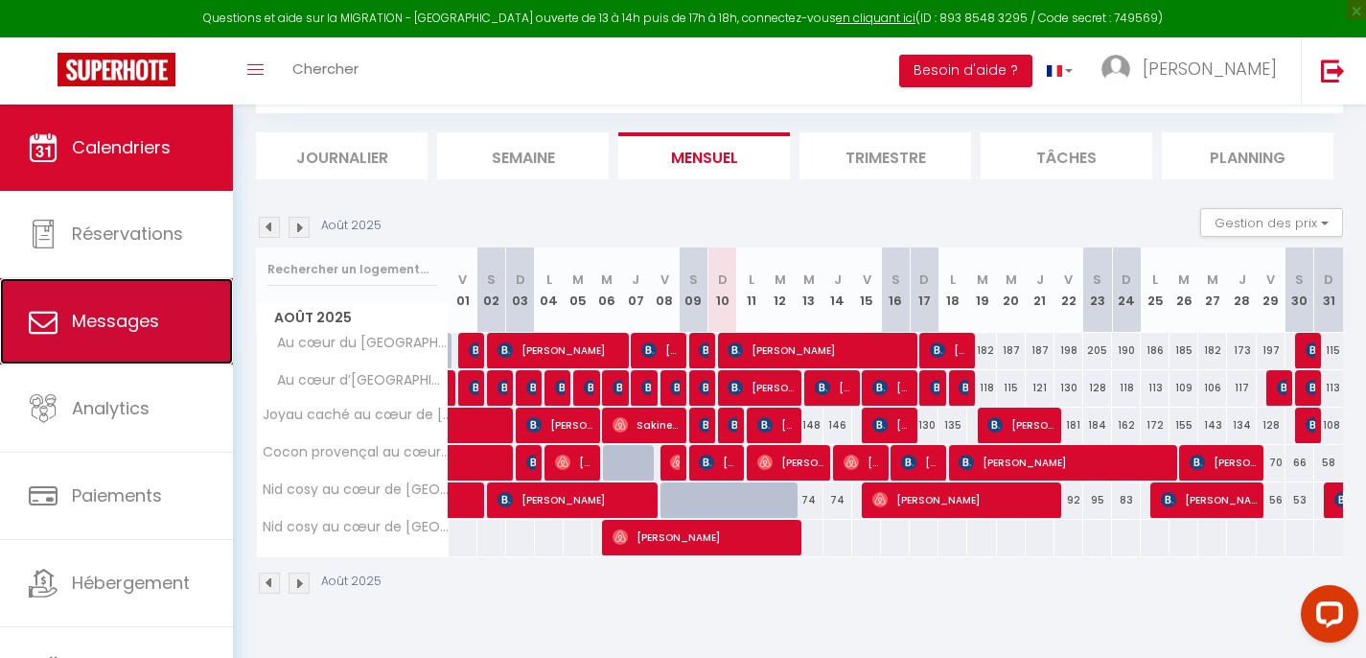
click at [91, 335] on link "Messages" at bounding box center [116, 321] width 233 height 86
select select "message"
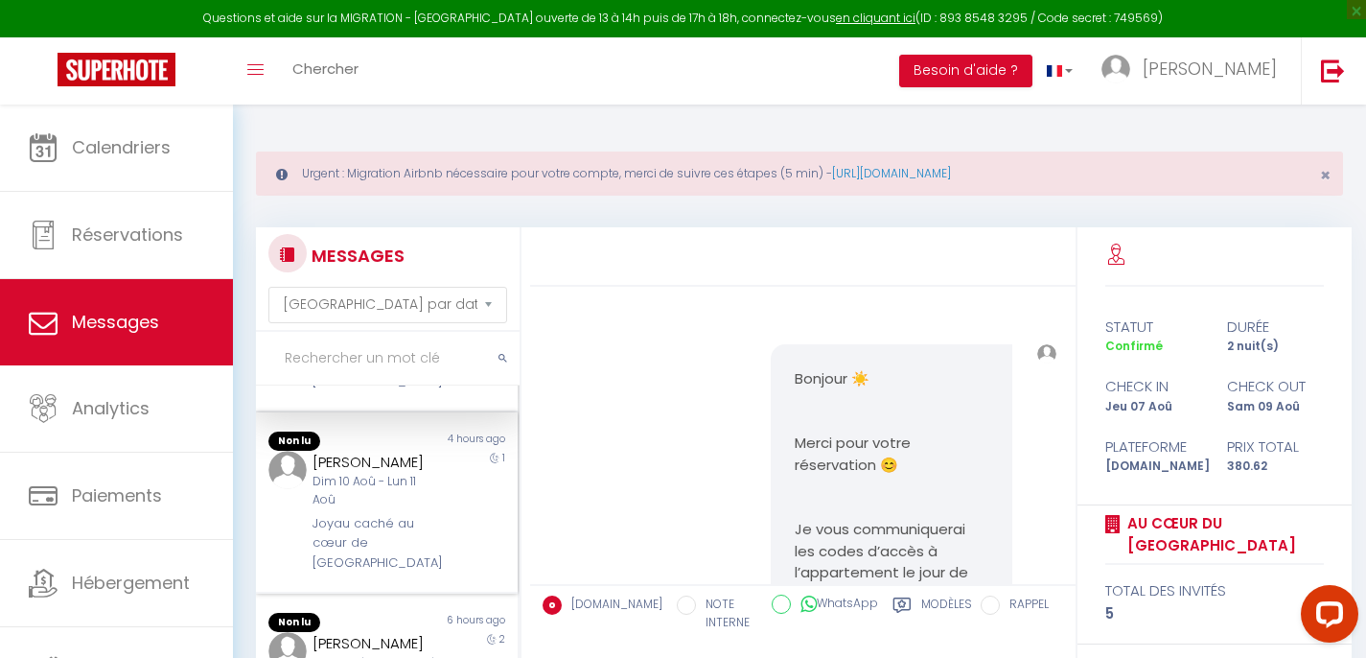
scroll to position [132, 0]
click at [414, 563] on div "Joyau caché au cœur de [GEOGRAPHIC_DATA]" at bounding box center [377, 542] width 128 height 58
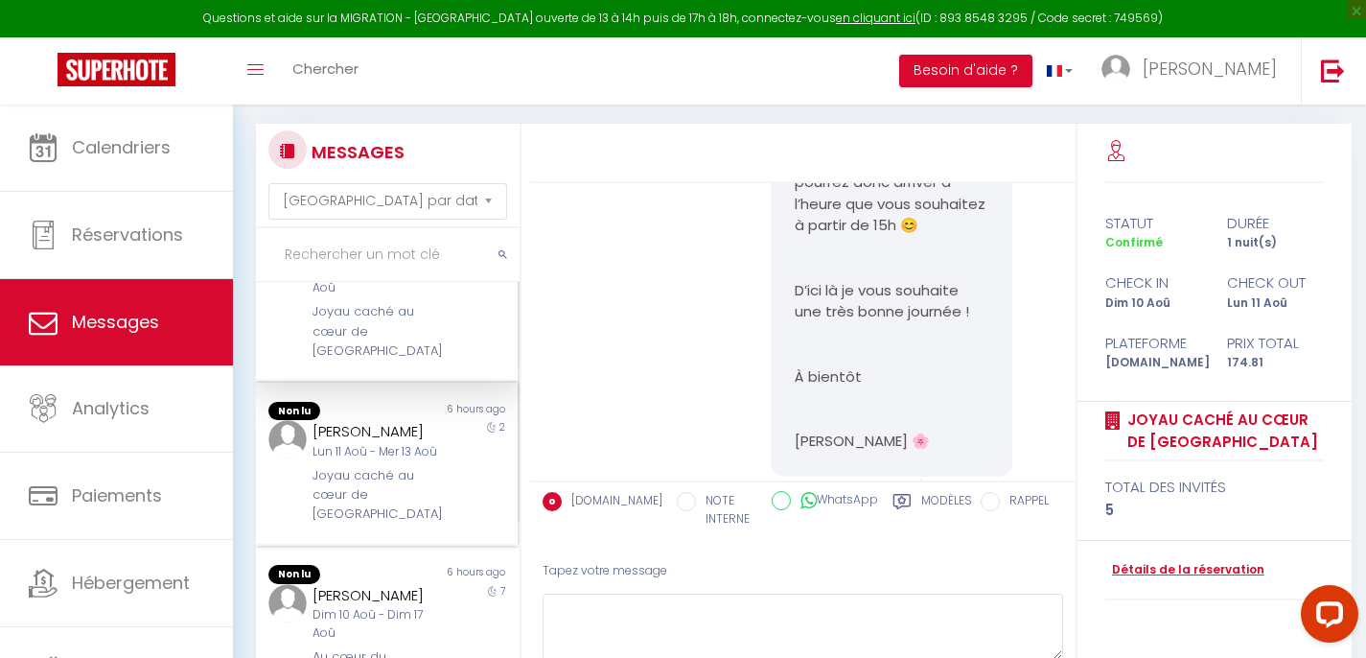
scroll to position [265, 0]
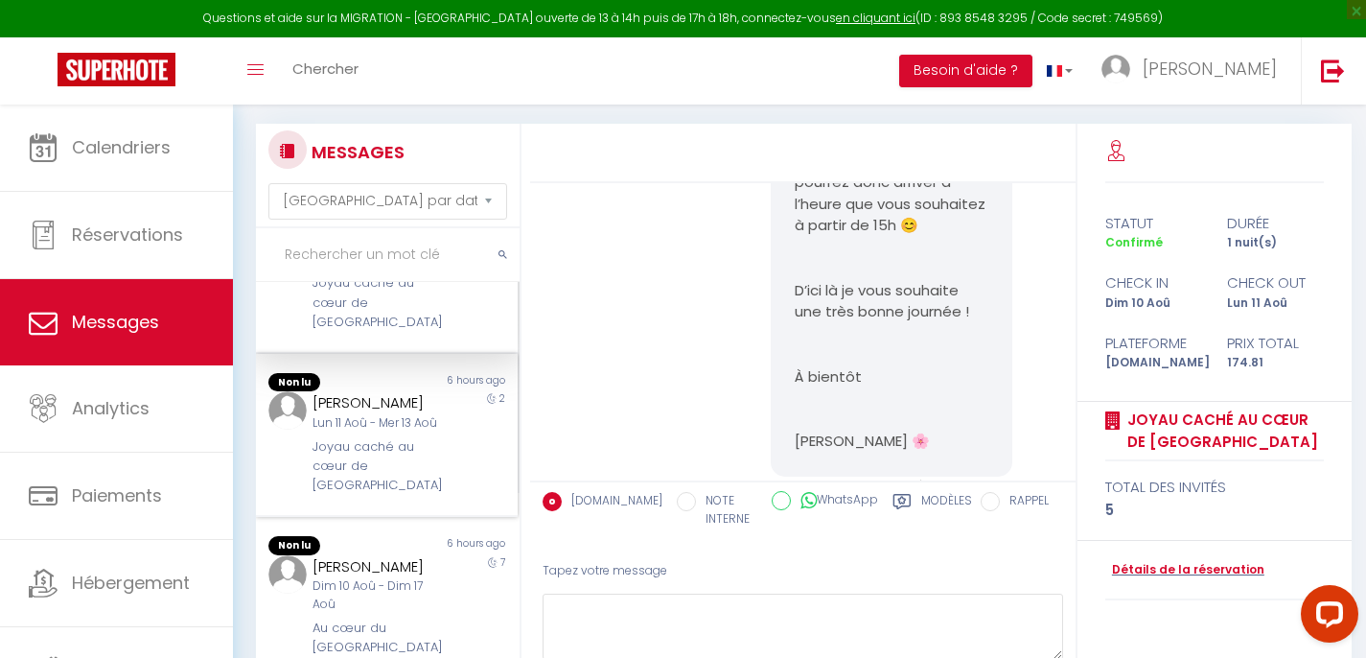
click at [374, 432] on div "Lun 11 Aoû - Mer 13 Aoû" at bounding box center [377, 423] width 128 height 18
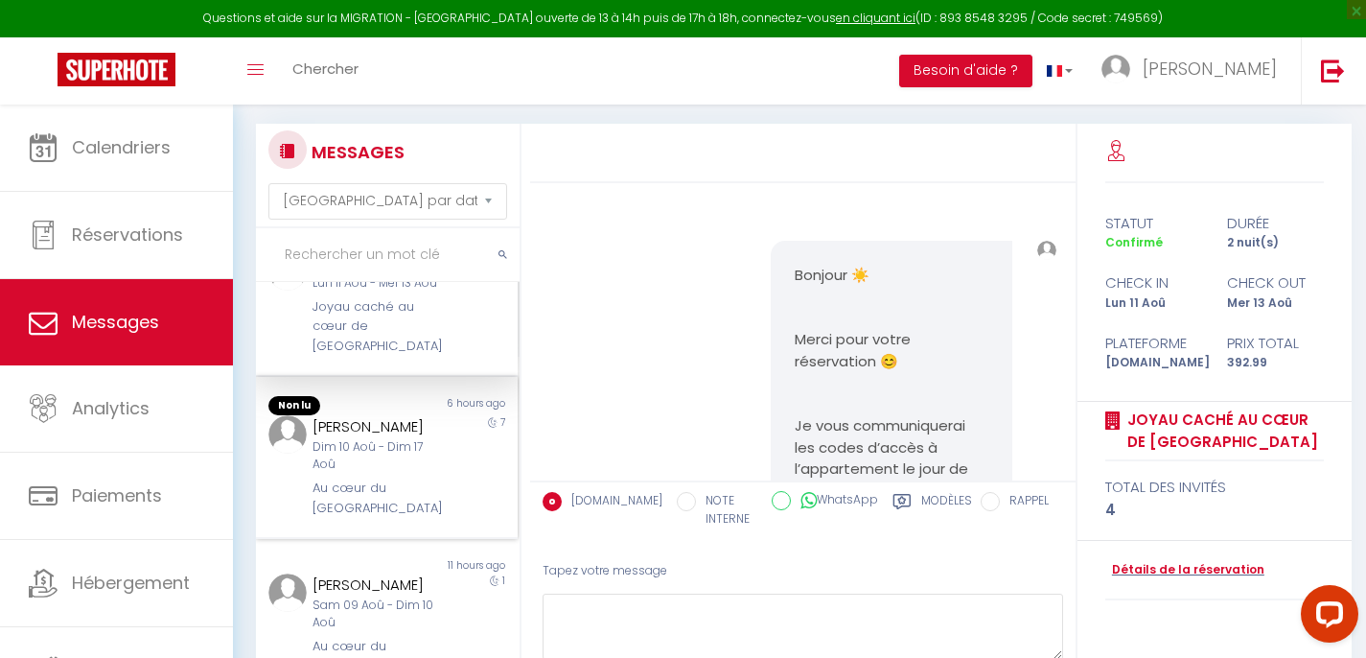
scroll to position [400, 0]
click at [406, 476] on div "Dim 10 Aoû - Dim 17 Aoû" at bounding box center [377, 457] width 128 height 36
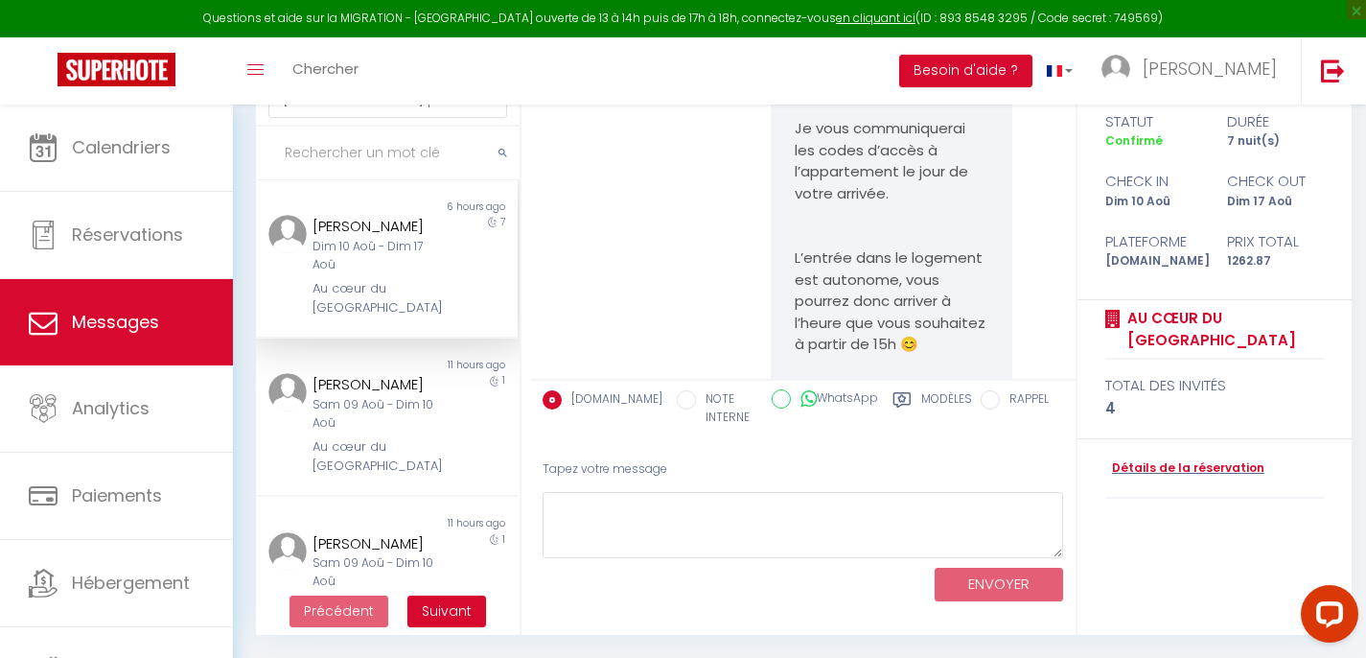
scroll to position [525, 0]
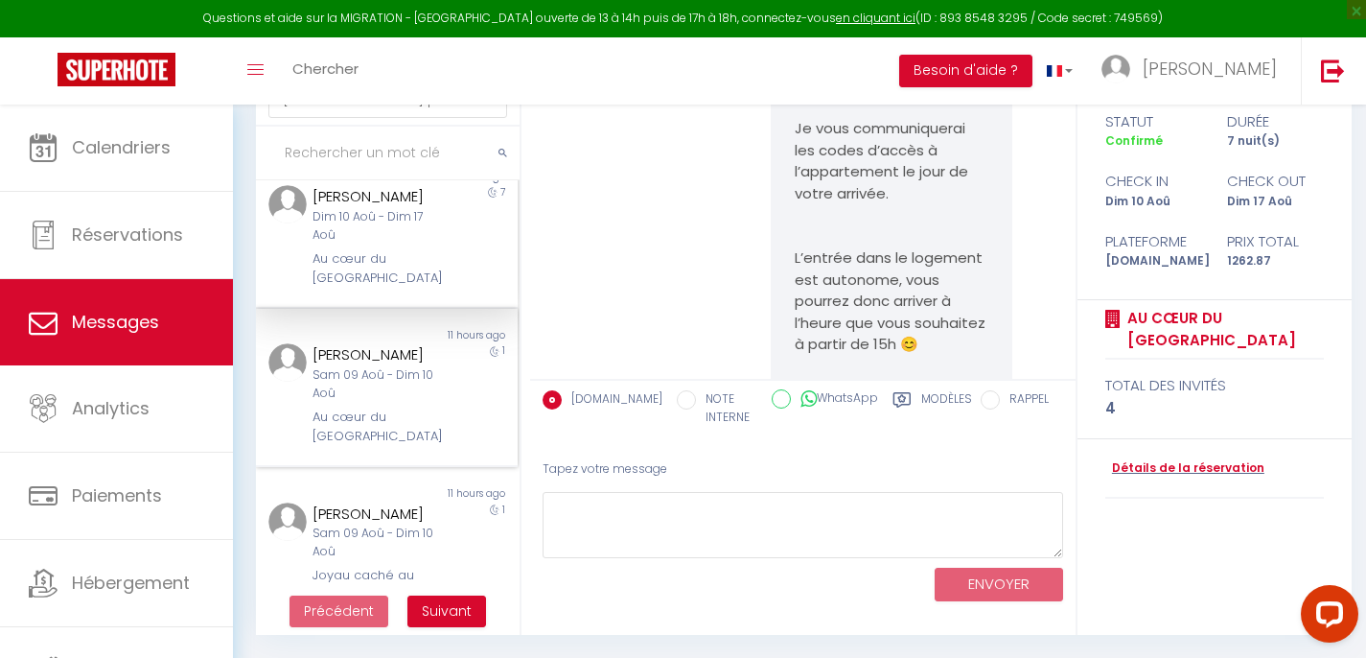
click at [389, 403] on div "Sam 09 Aoû - Dim 10 Aoû" at bounding box center [377, 384] width 128 height 36
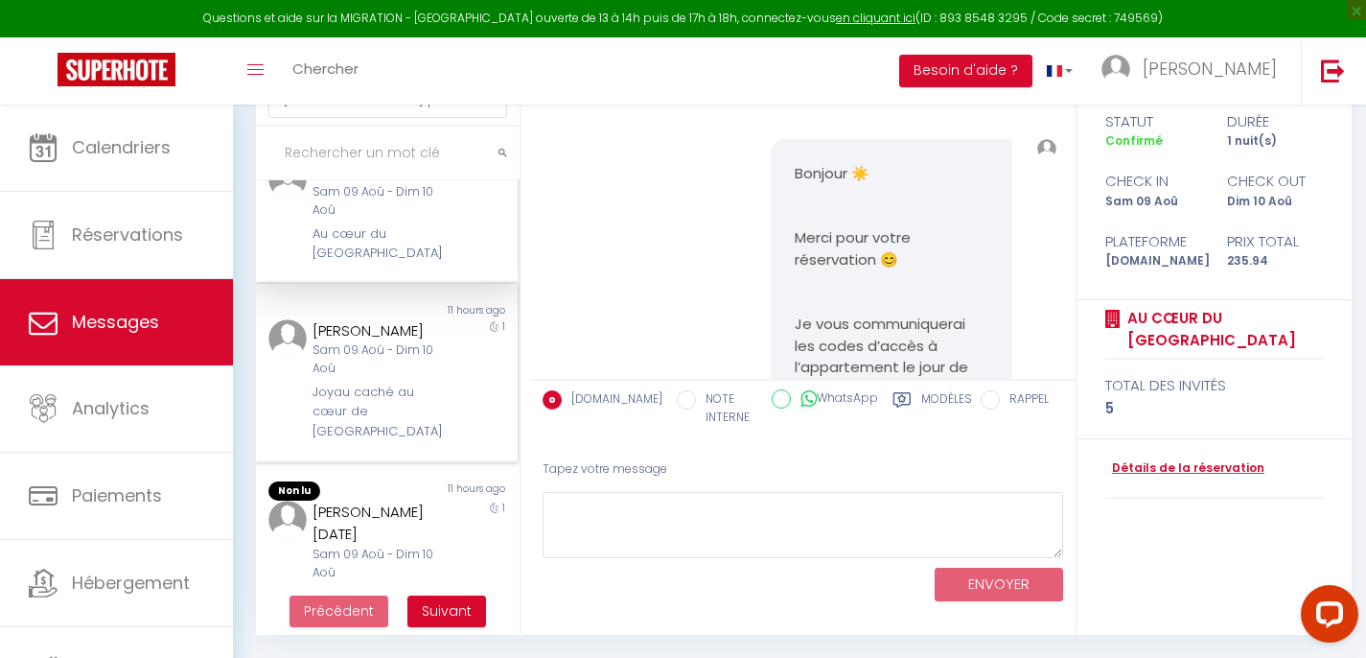
scroll to position [710, 0]
click at [347, 340] on div "[PERSON_NAME]" at bounding box center [377, 328] width 128 height 23
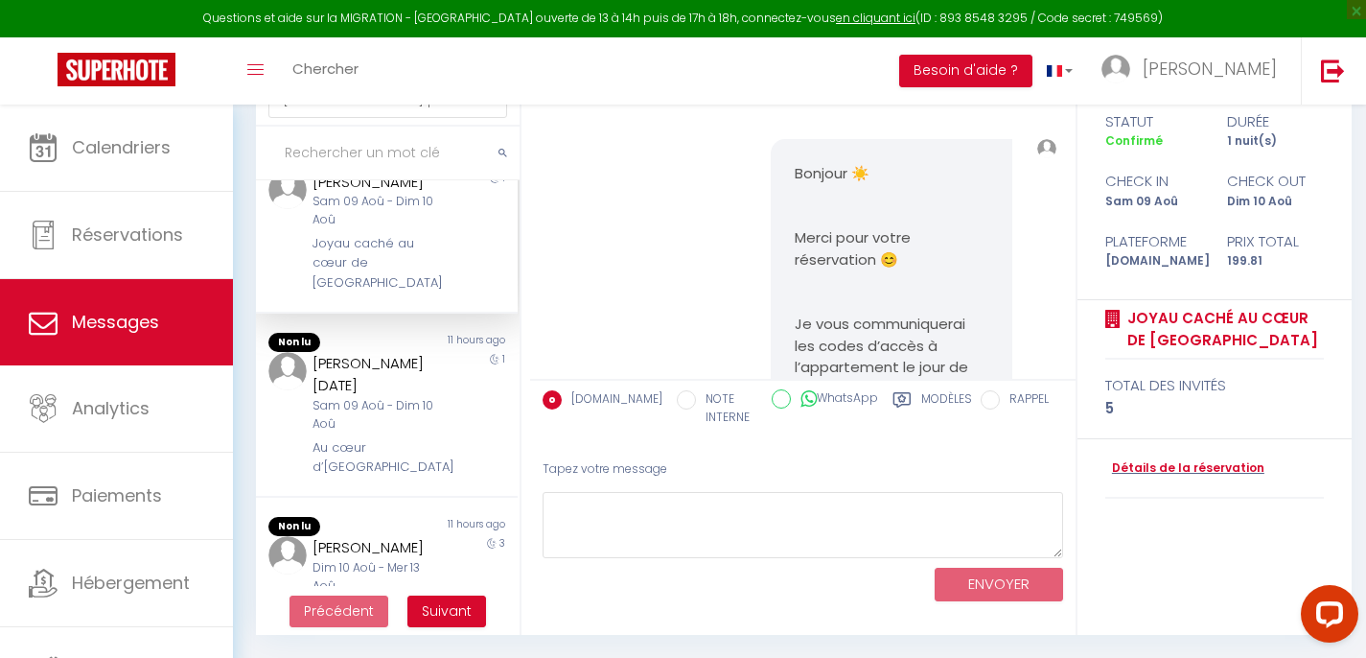
scroll to position [858, 0]
click at [382, 440] on div "[PERSON_NAME][DATE] 09 Aoû - Dim 10 Aoû Au cœur d’[GEOGRAPHIC_DATA]" at bounding box center [375, 414] width 152 height 126
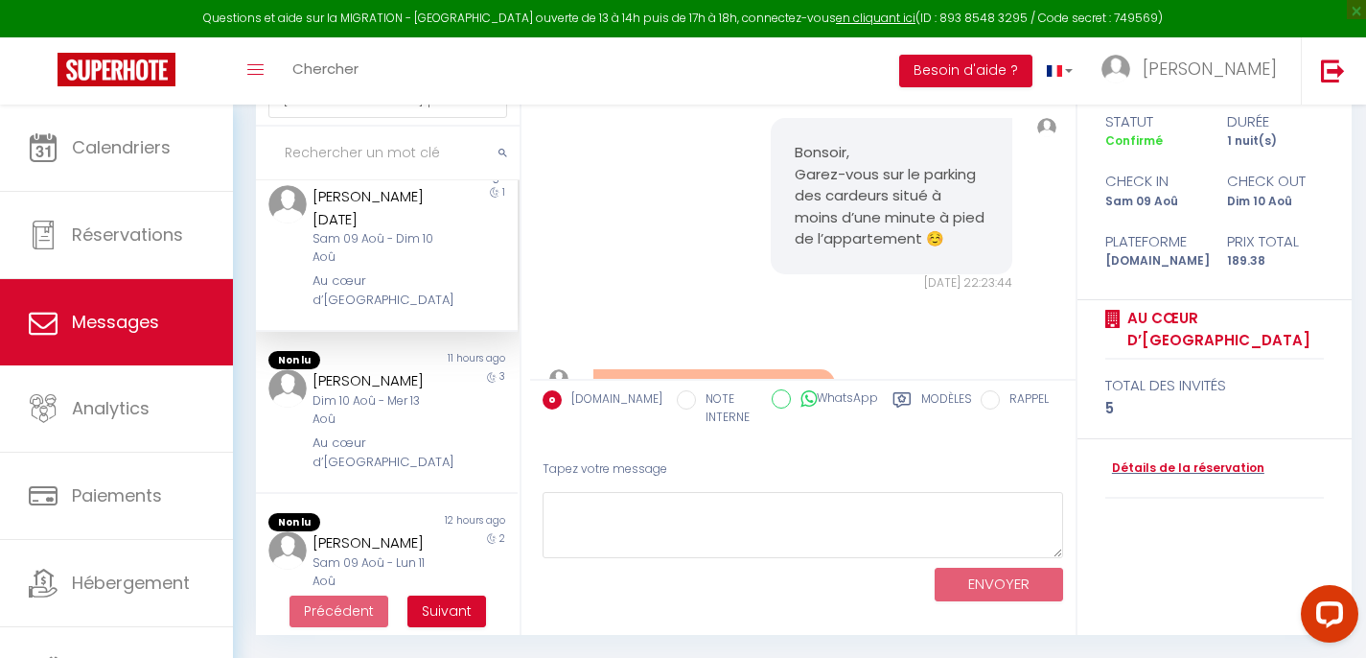
scroll to position [1037, 0]
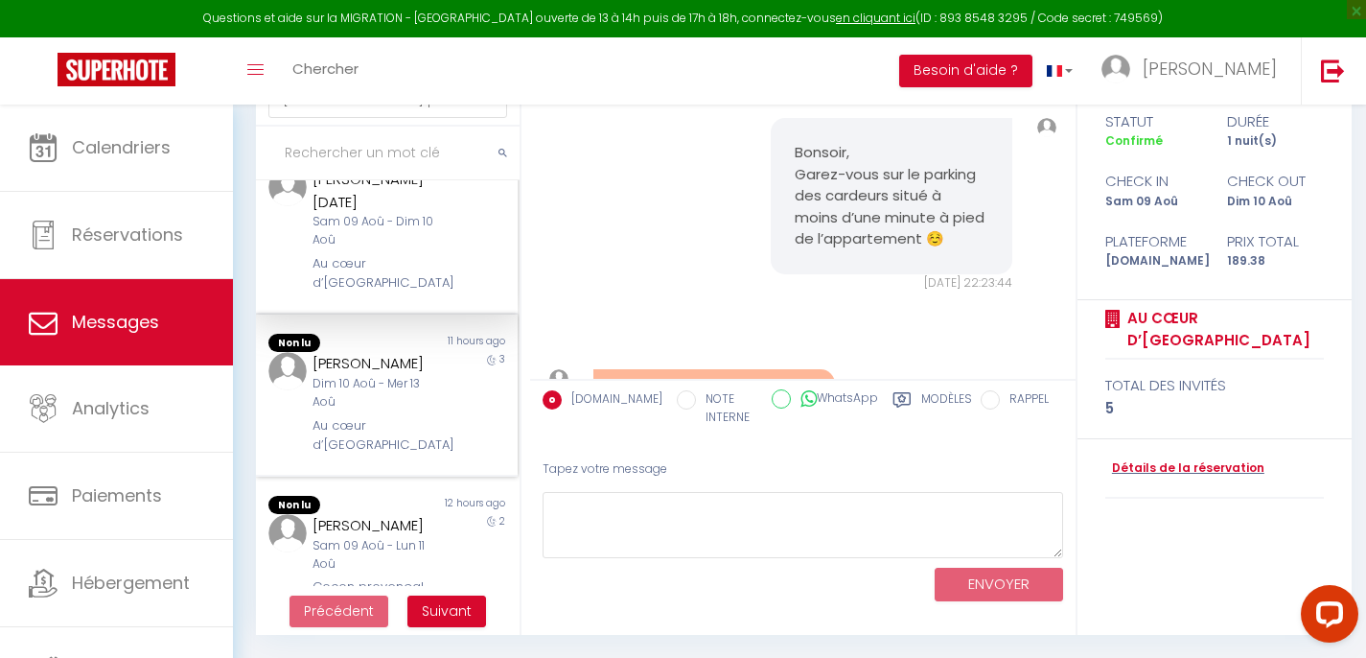
click at [391, 431] on div "Au cœur d’[GEOGRAPHIC_DATA]" at bounding box center [377, 435] width 128 height 39
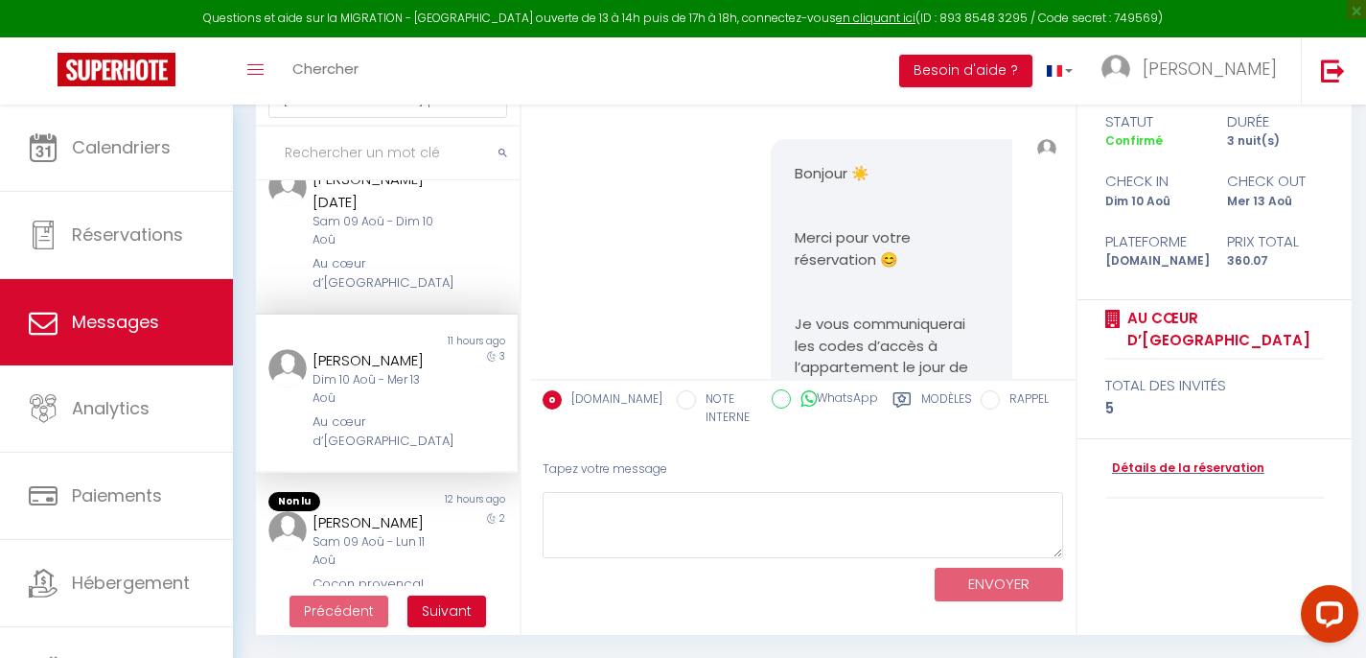
scroll to position [1178, 0]
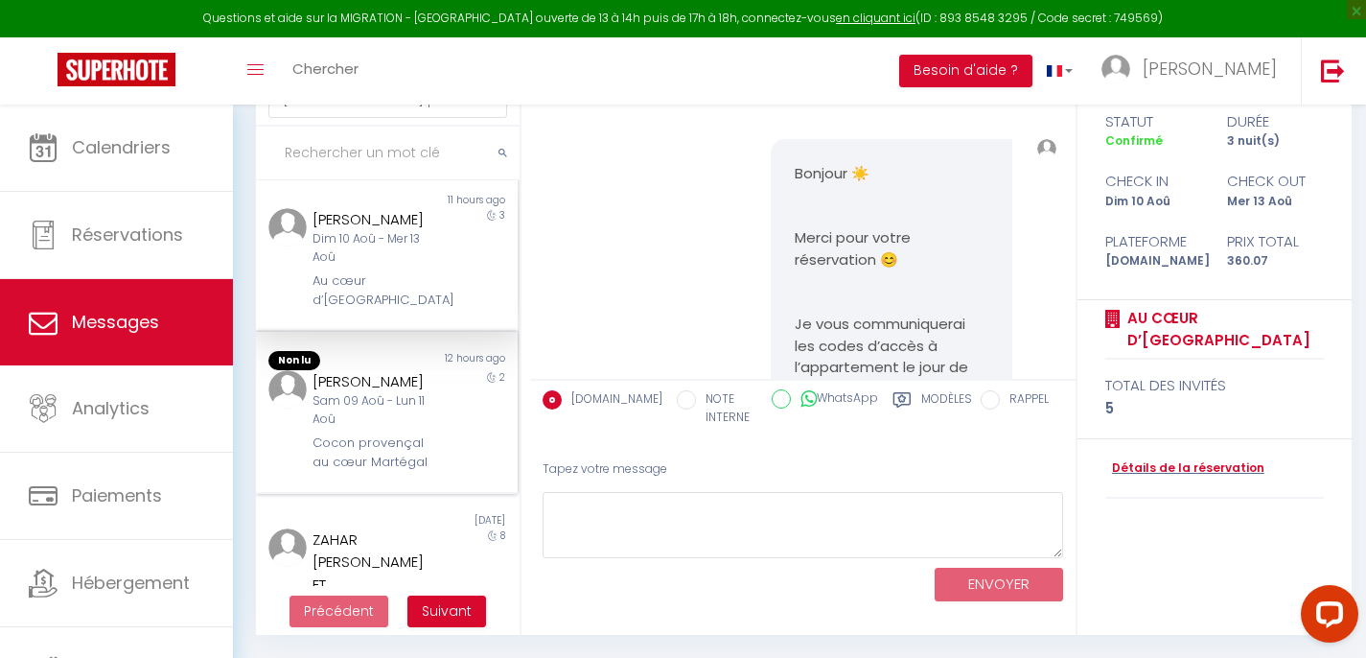
click at [390, 413] on div "Sam 09 Aoû - Lun 11 Aoû" at bounding box center [377, 410] width 128 height 36
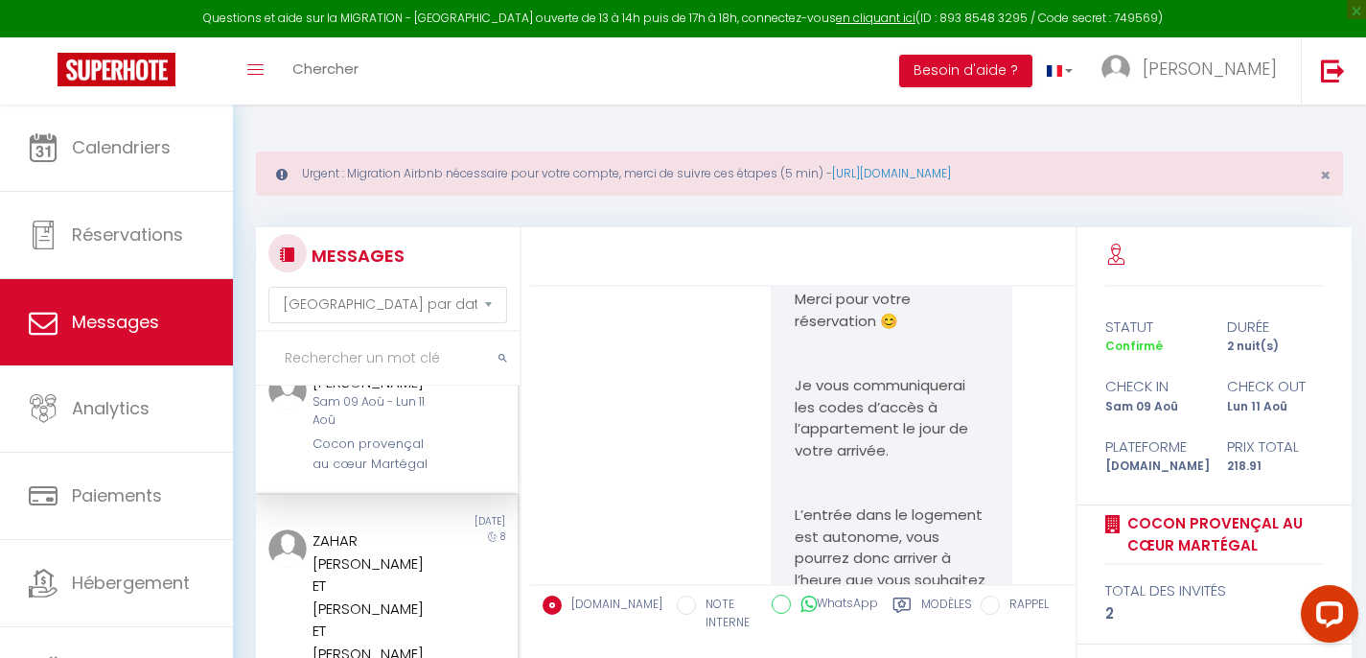
scroll to position [1382, 0]
click at [409, 572] on div "ZAHAR [PERSON_NAME] ET [PERSON_NAME] ET [PERSON_NAME] ET [PERSON_NAME]" at bounding box center [377, 619] width 128 height 181
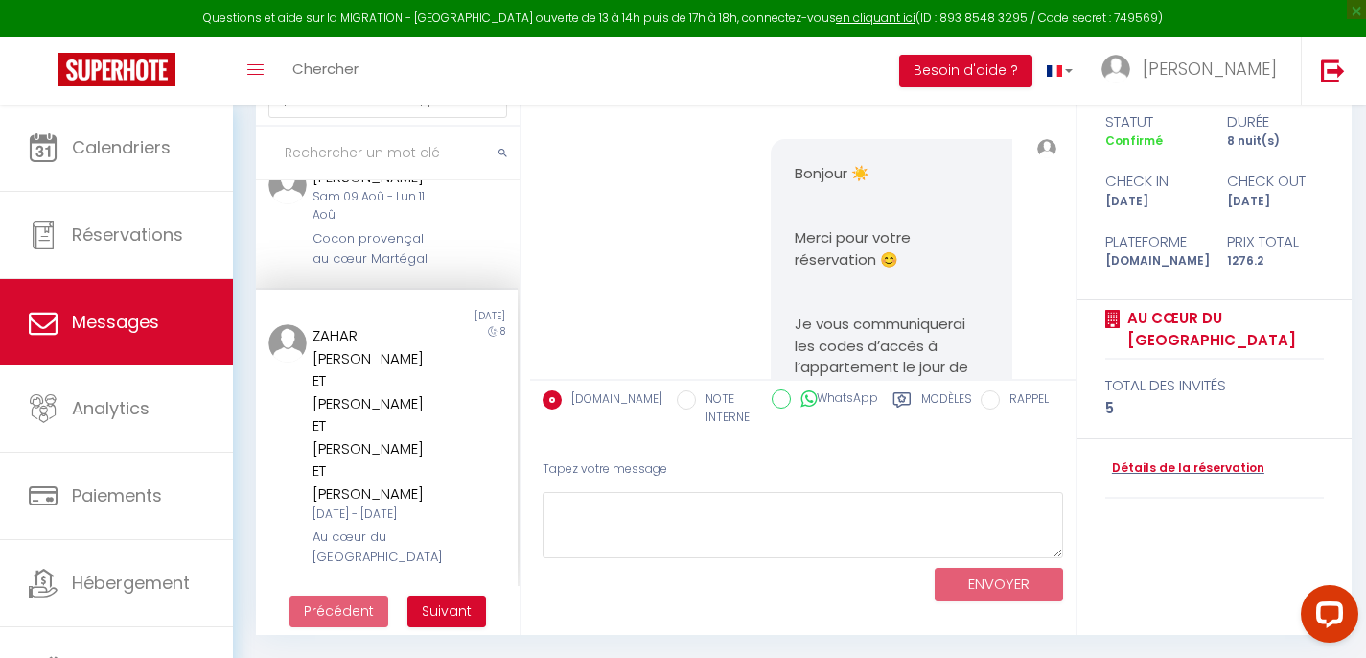
scroll to position [1383, 0]
click at [461, 622] on button "Suivant" at bounding box center [446, 611] width 79 height 33
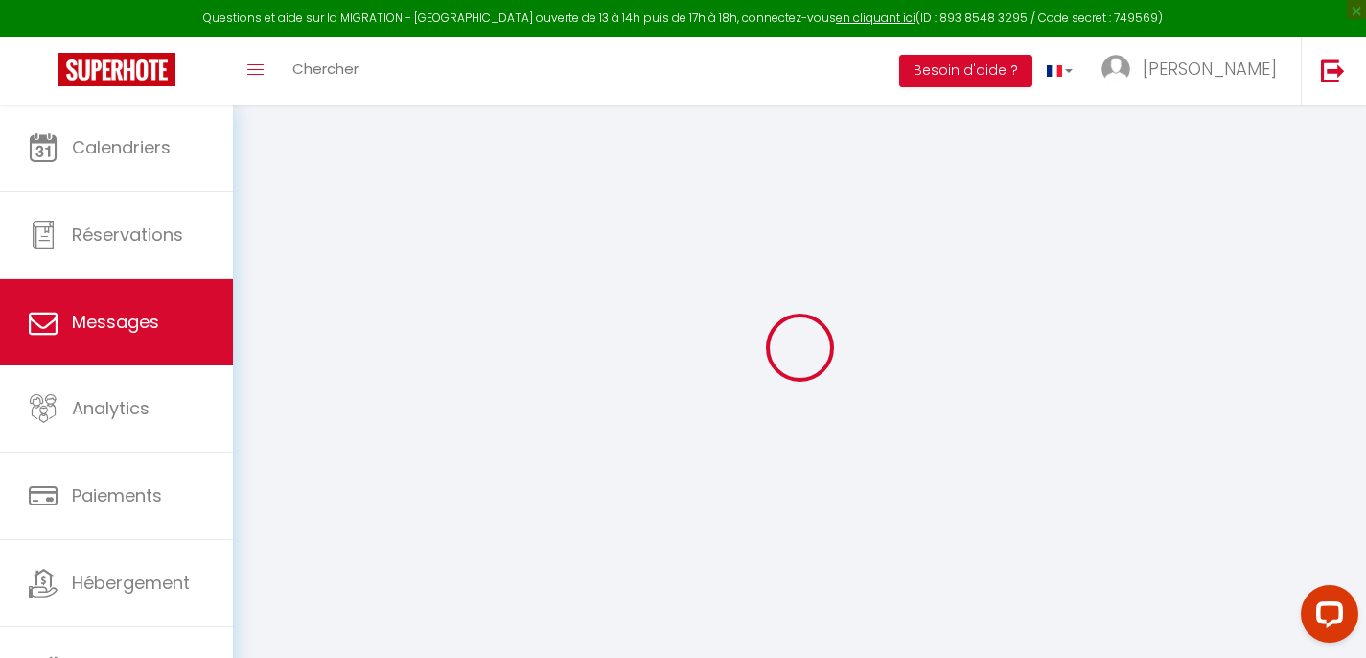
scroll to position [104, 0]
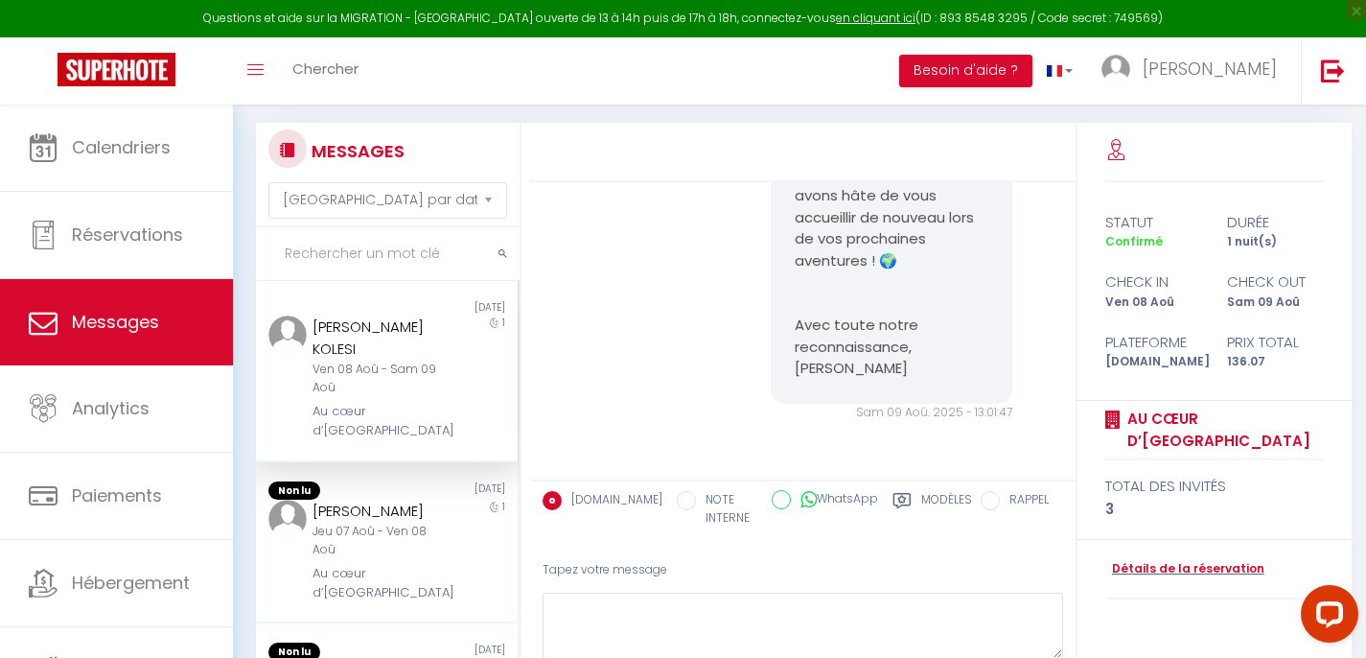
click at [411, 402] on div "Au cœur d’[GEOGRAPHIC_DATA]" at bounding box center [377, 421] width 128 height 39
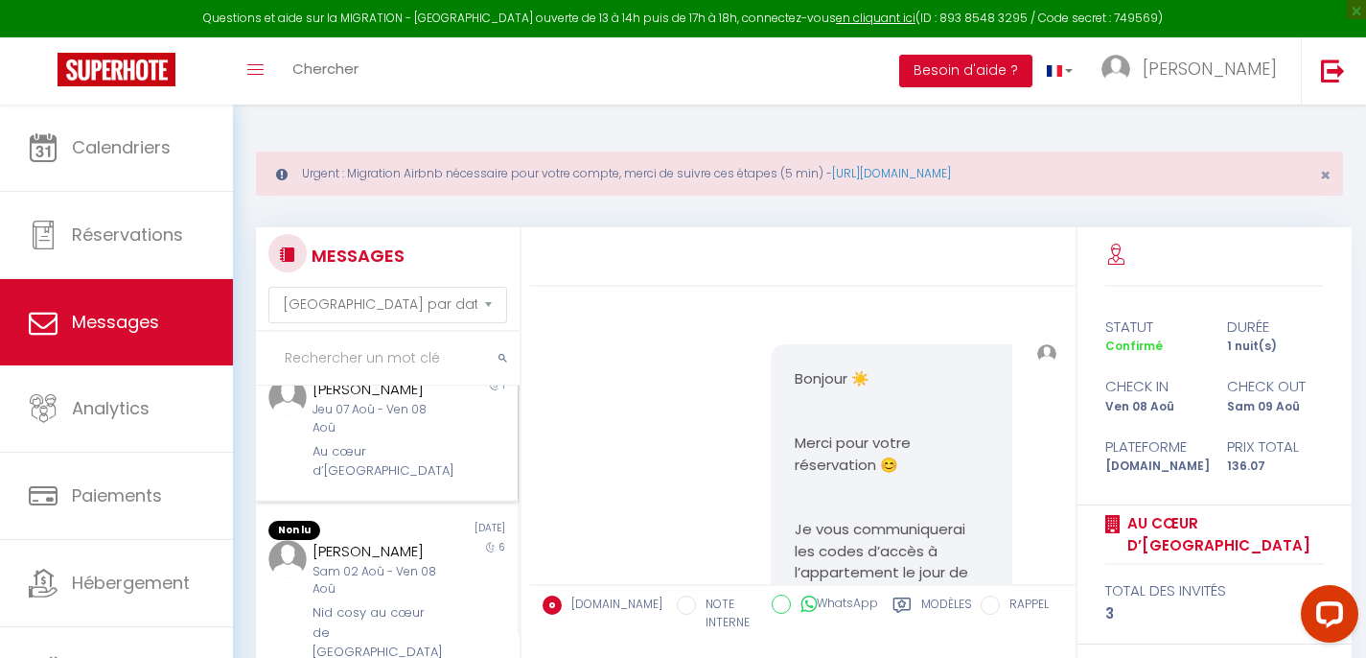
click at [398, 477] on div "Au cœur d’[GEOGRAPHIC_DATA]" at bounding box center [377, 461] width 128 height 39
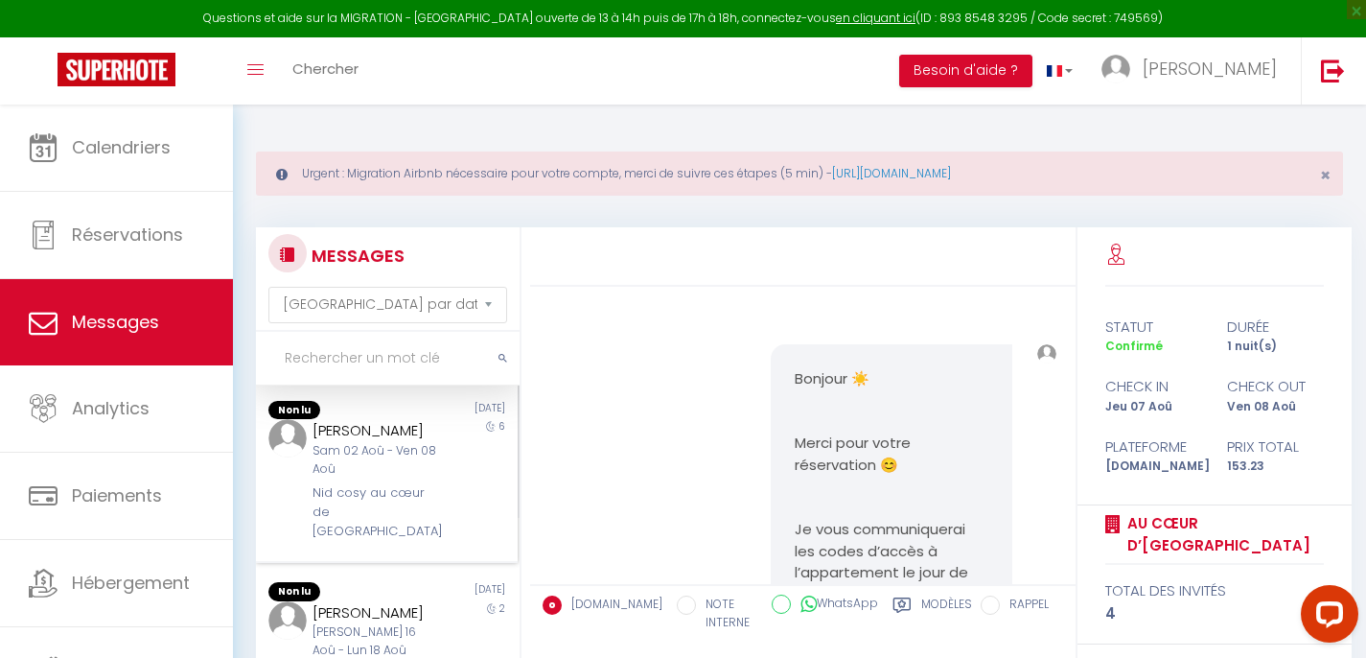
scroll to position [371, 0]
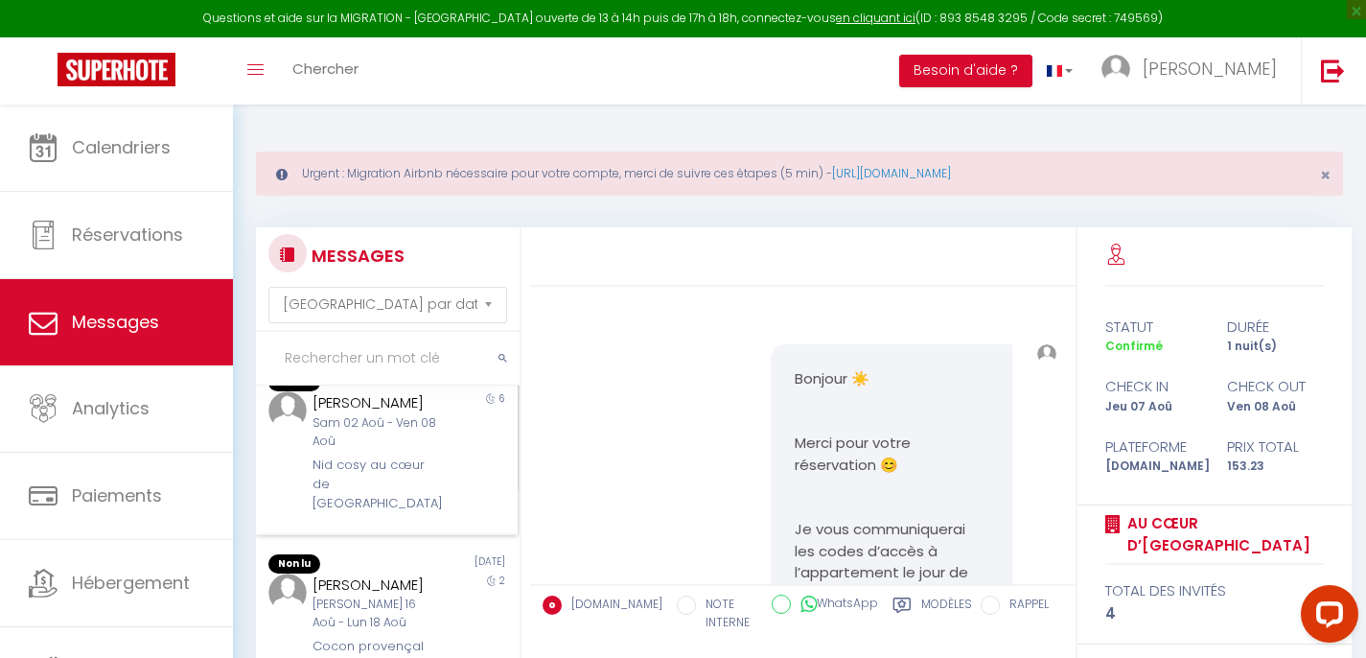
click at [385, 476] on div "Nid cosy au cœur de [GEOGRAPHIC_DATA]" at bounding box center [377, 484] width 128 height 58
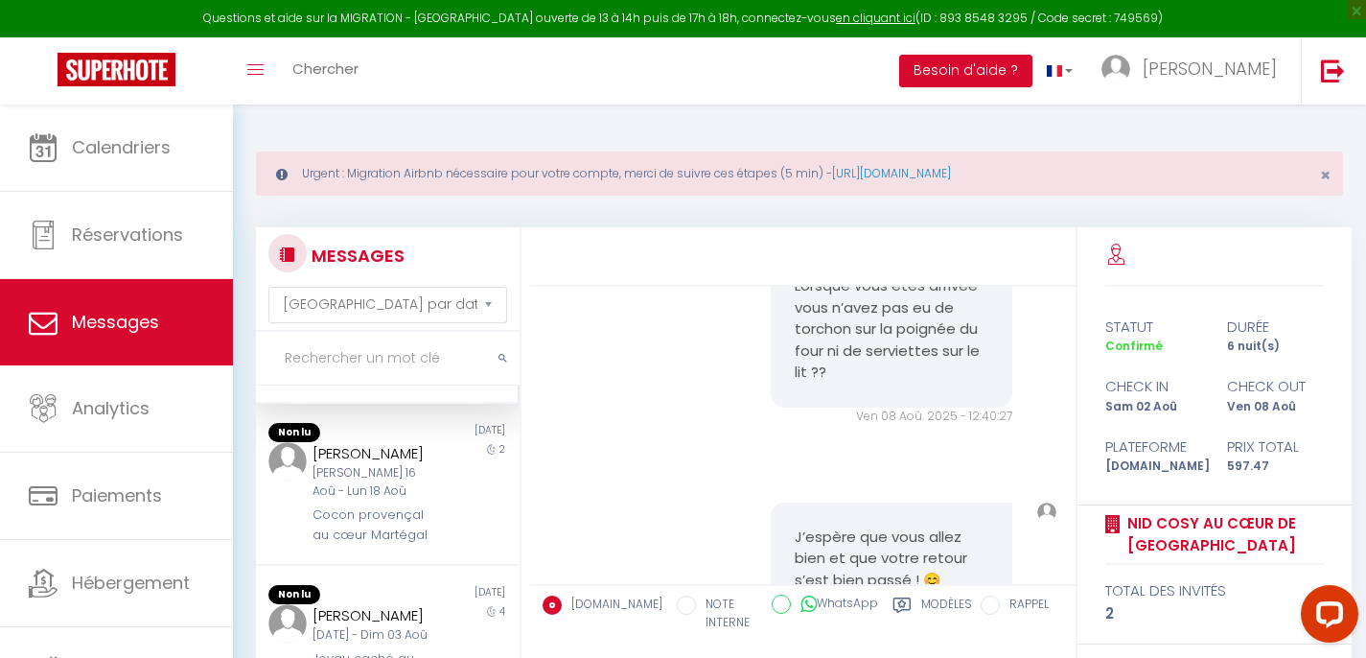
scroll to position [522, 0]
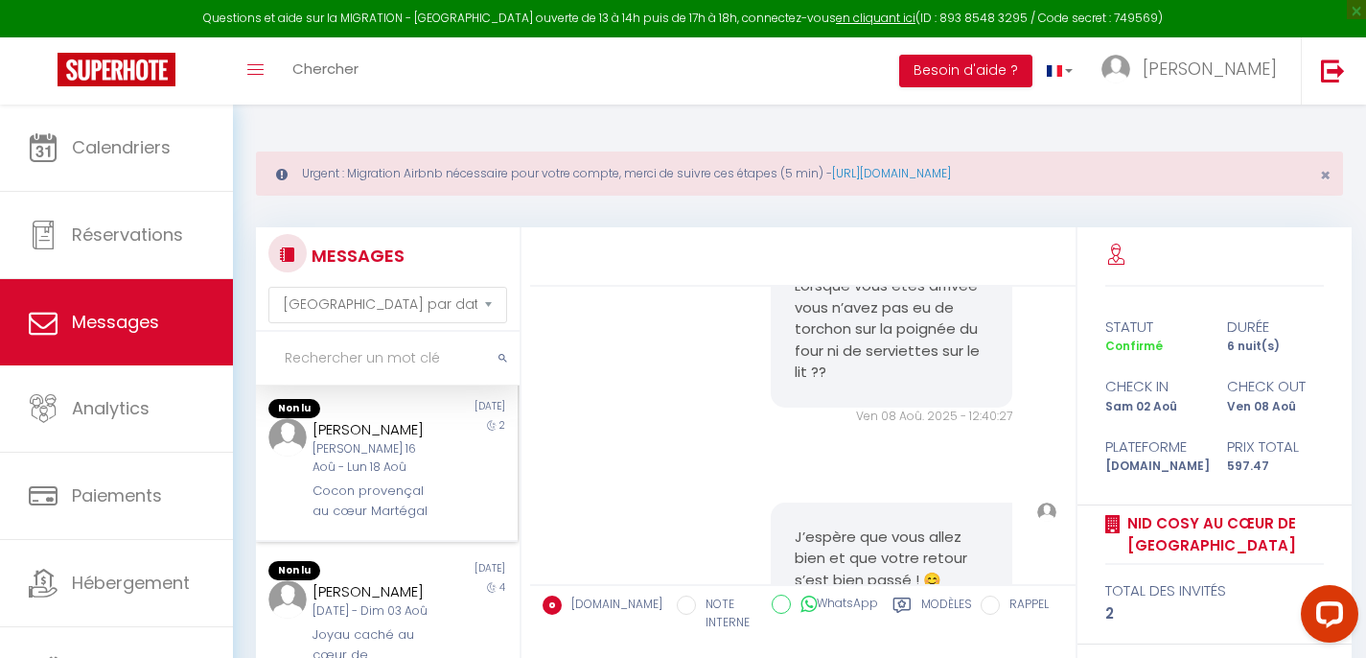
click at [376, 481] on div "Cocon provençal au cœur Martégal" at bounding box center [377, 500] width 128 height 39
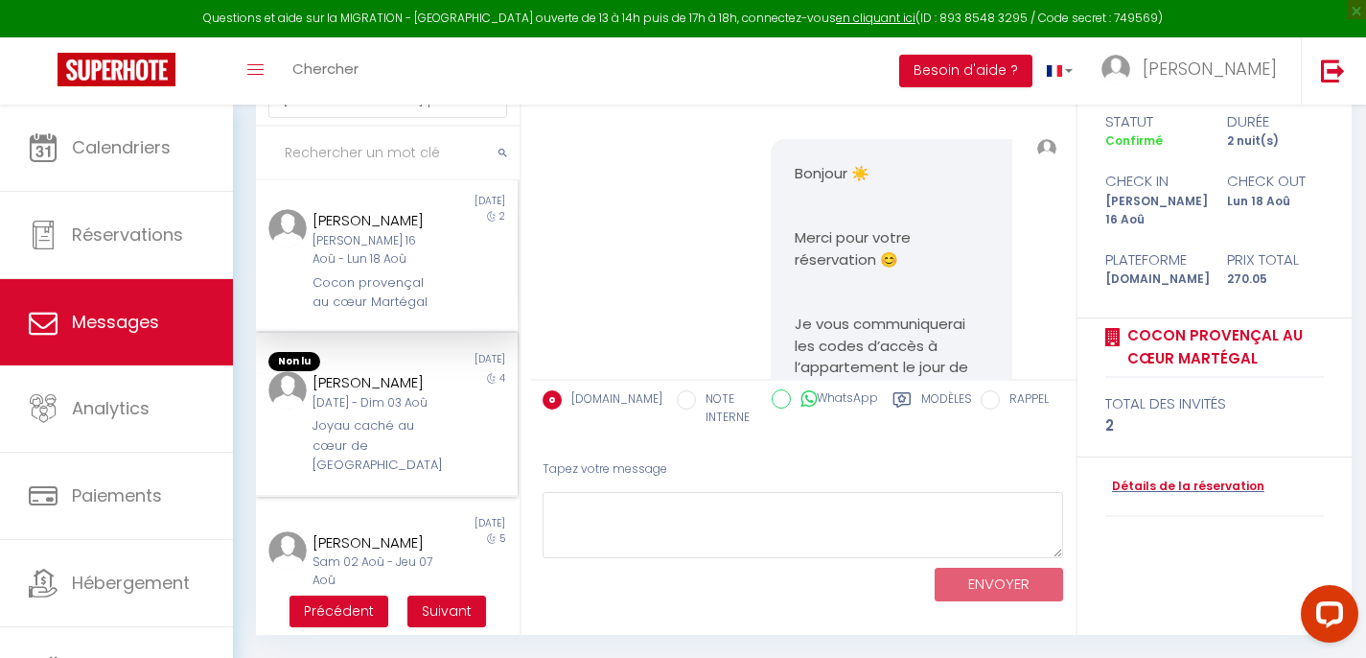
click at [340, 397] on div "[DATE] - Dim 03 Aoû" at bounding box center [377, 403] width 128 height 18
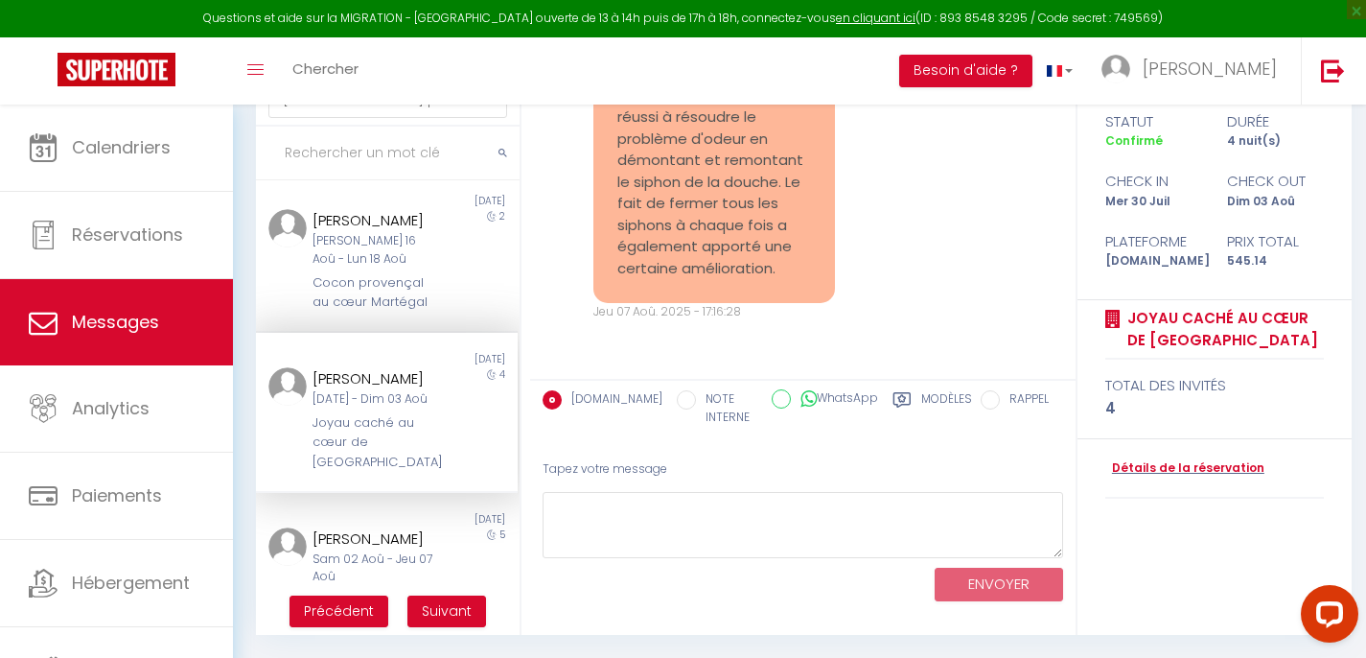
scroll to position [659, 0]
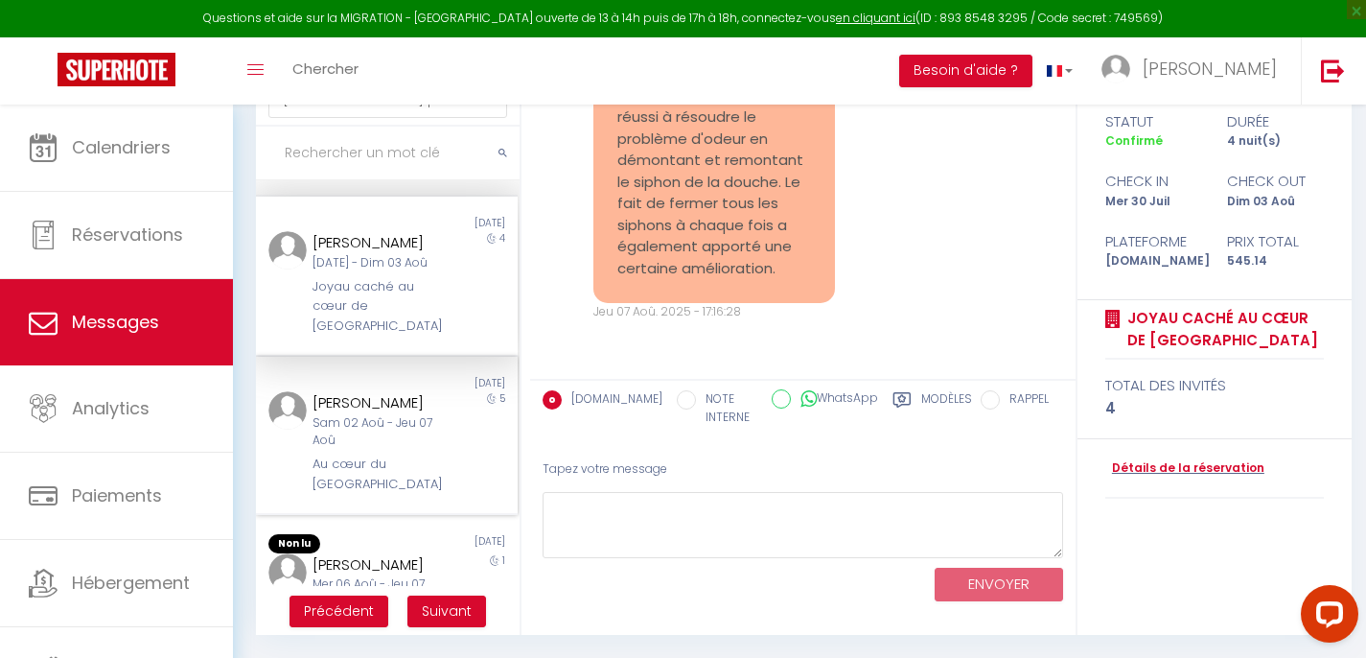
click at [391, 445] on div "Sam 02 Aoû - Jeu 07 Aoû" at bounding box center [377, 432] width 128 height 36
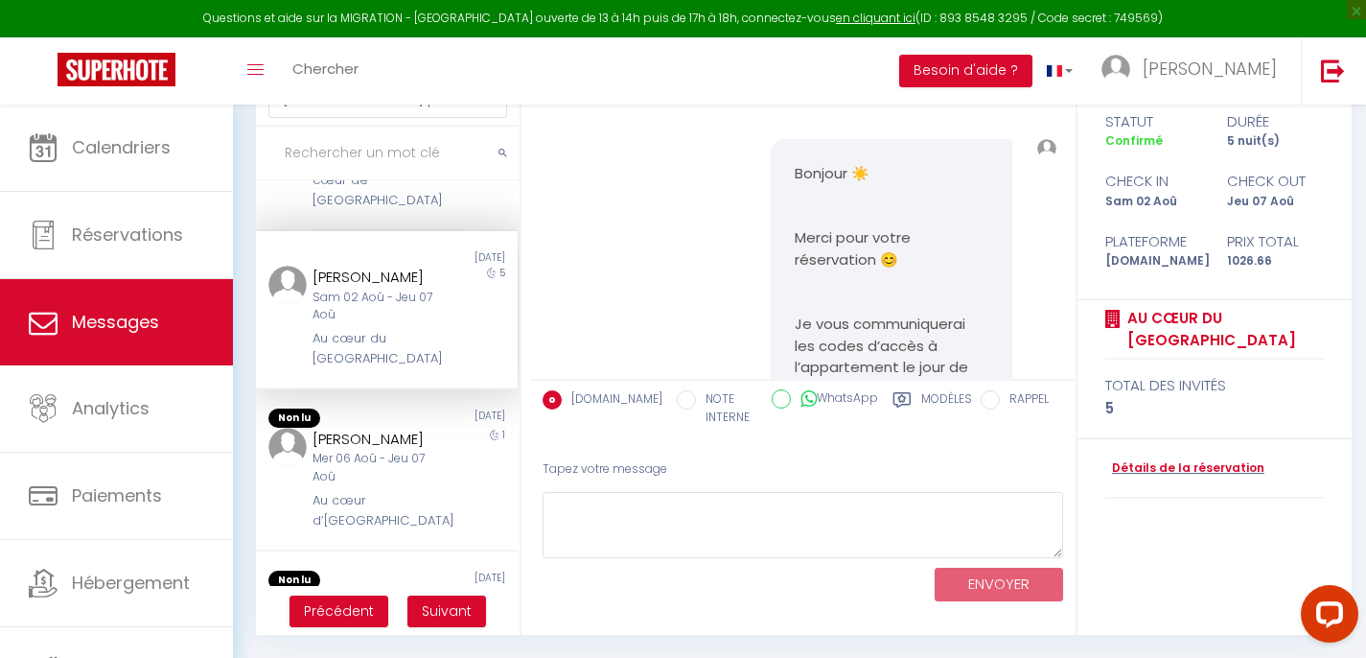
scroll to position [798, 0]
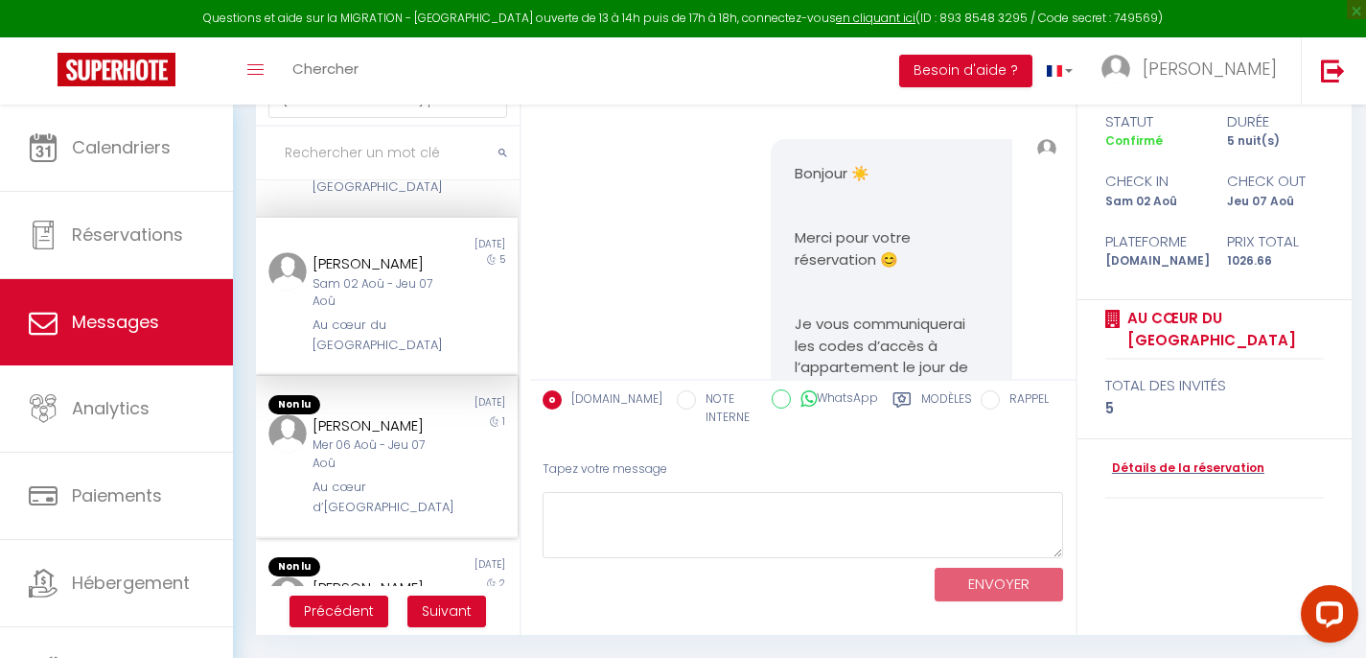
click at [348, 473] on div "Mer 06 Aoû - Jeu 07 Aoû" at bounding box center [377, 454] width 128 height 36
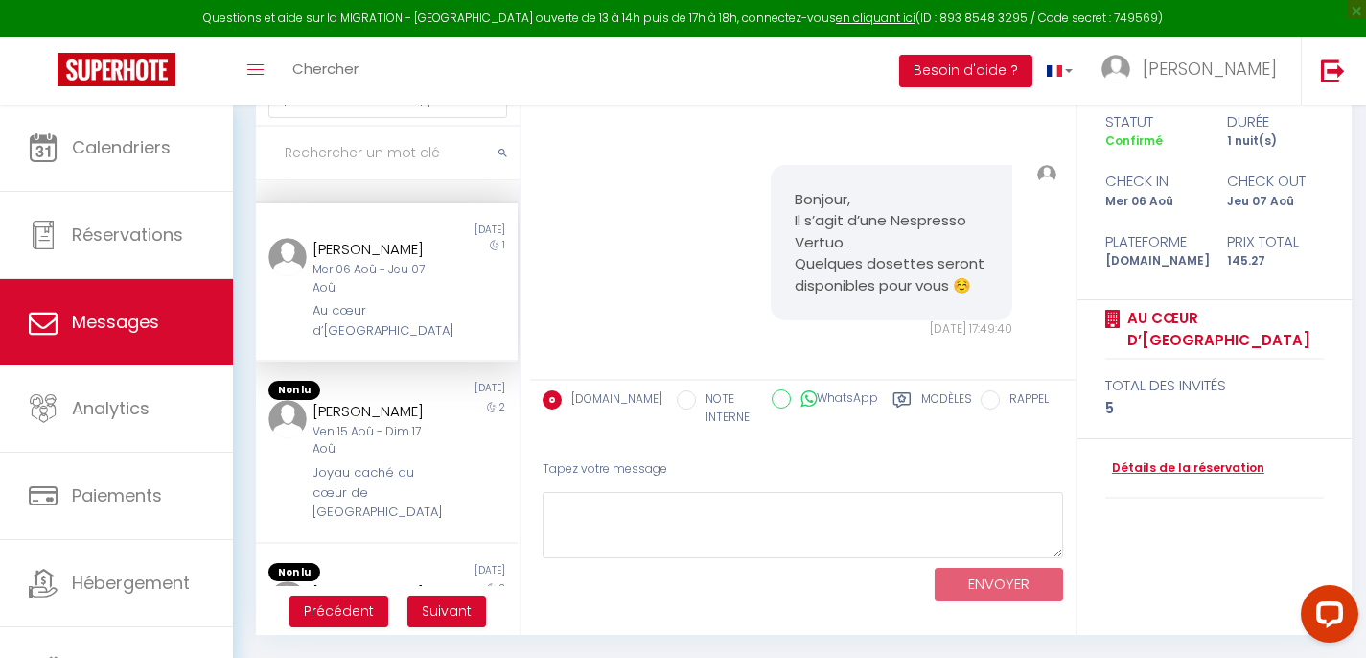
scroll to position [1832, 0]
click at [373, 457] on div "Ven 15 Aoû - Dim 17 Aoû" at bounding box center [377, 441] width 128 height 36
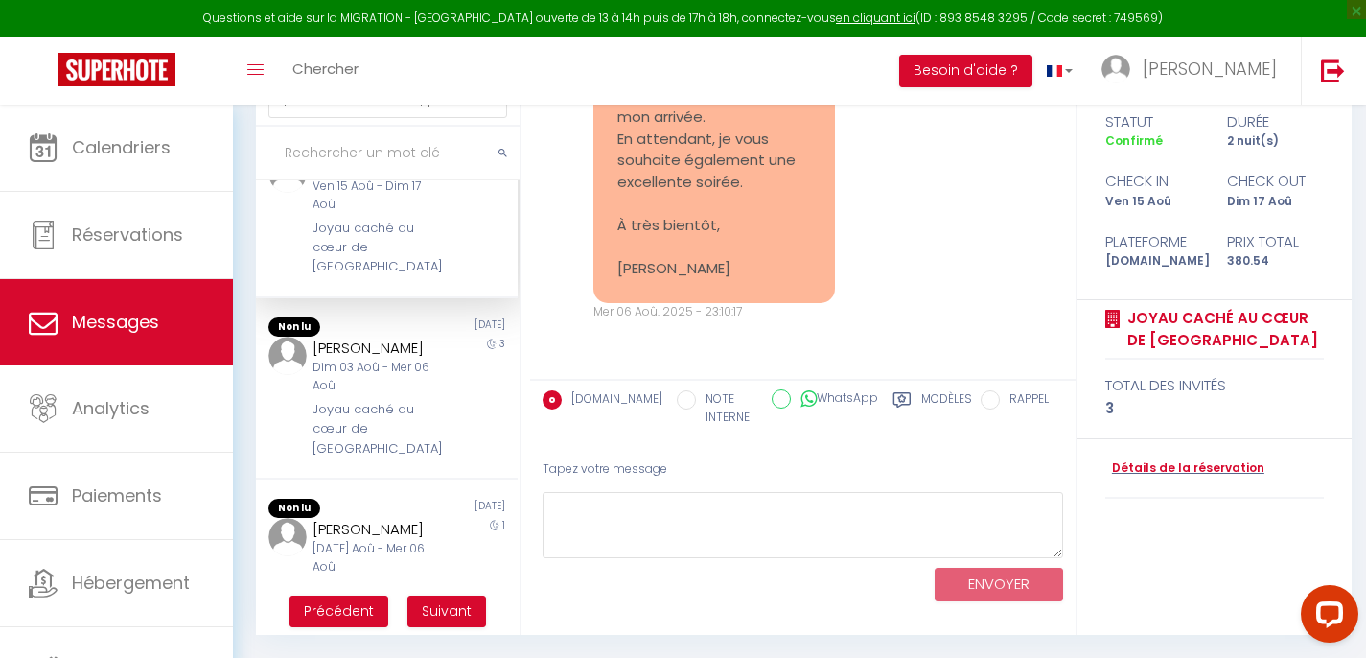
scroll to position [1214, 0]
click at [367, 398] on div "Joyau caché au cœur de [GEOGRAPHIC_DATA]" at bounding box center [377, 427] width 128 height 58
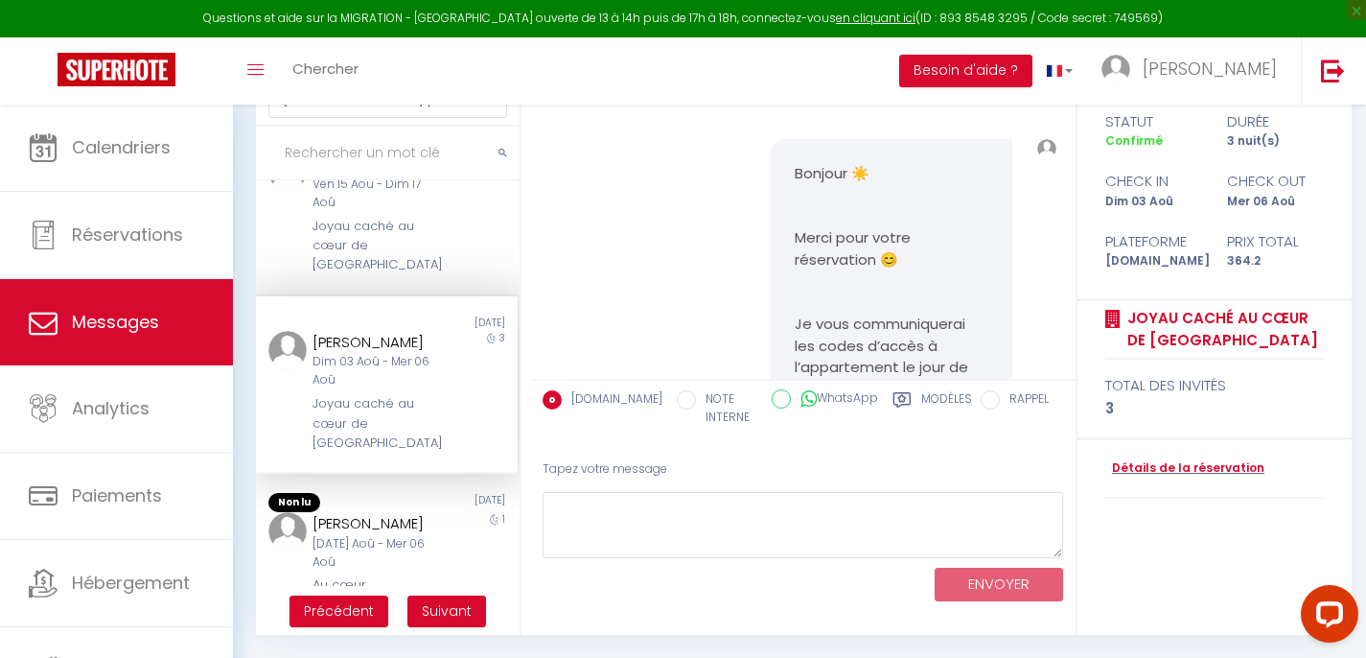
scroll to position [1224, 0]
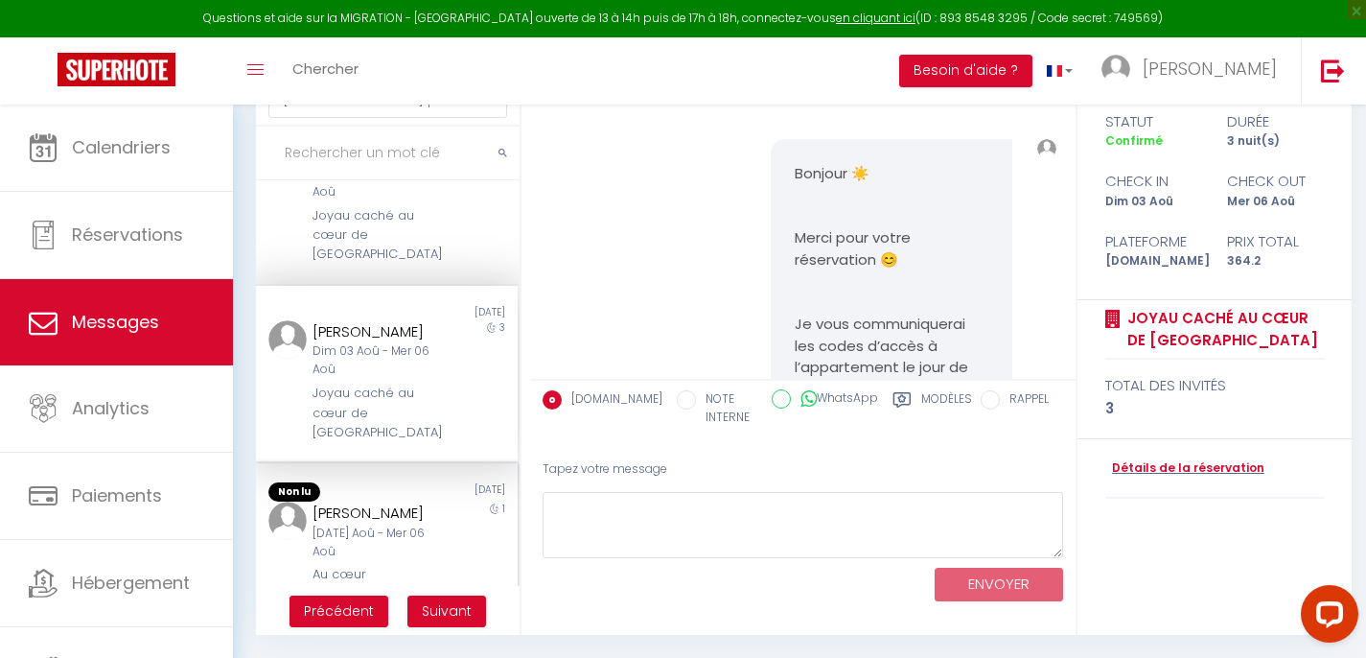
click at [389, 501] on div "[PERSON_NAME]" at bounding box center [377, 512] width 128 height 23
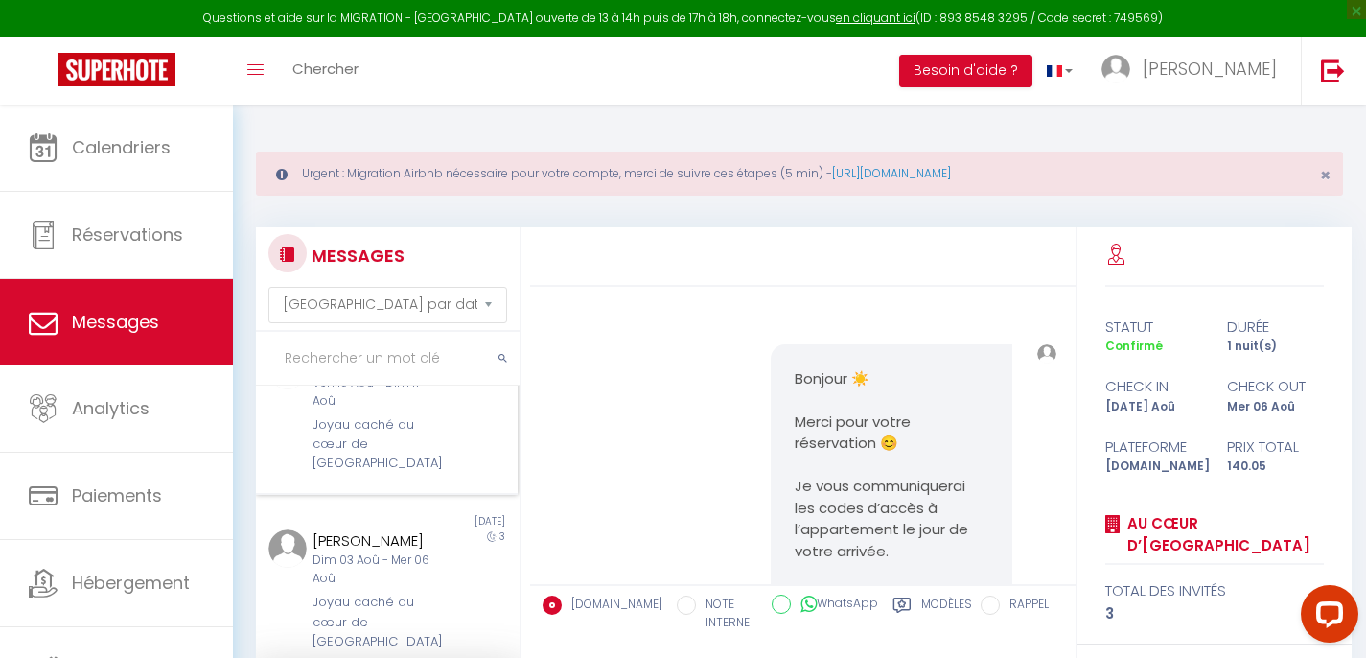
scroll to position [205, 0]
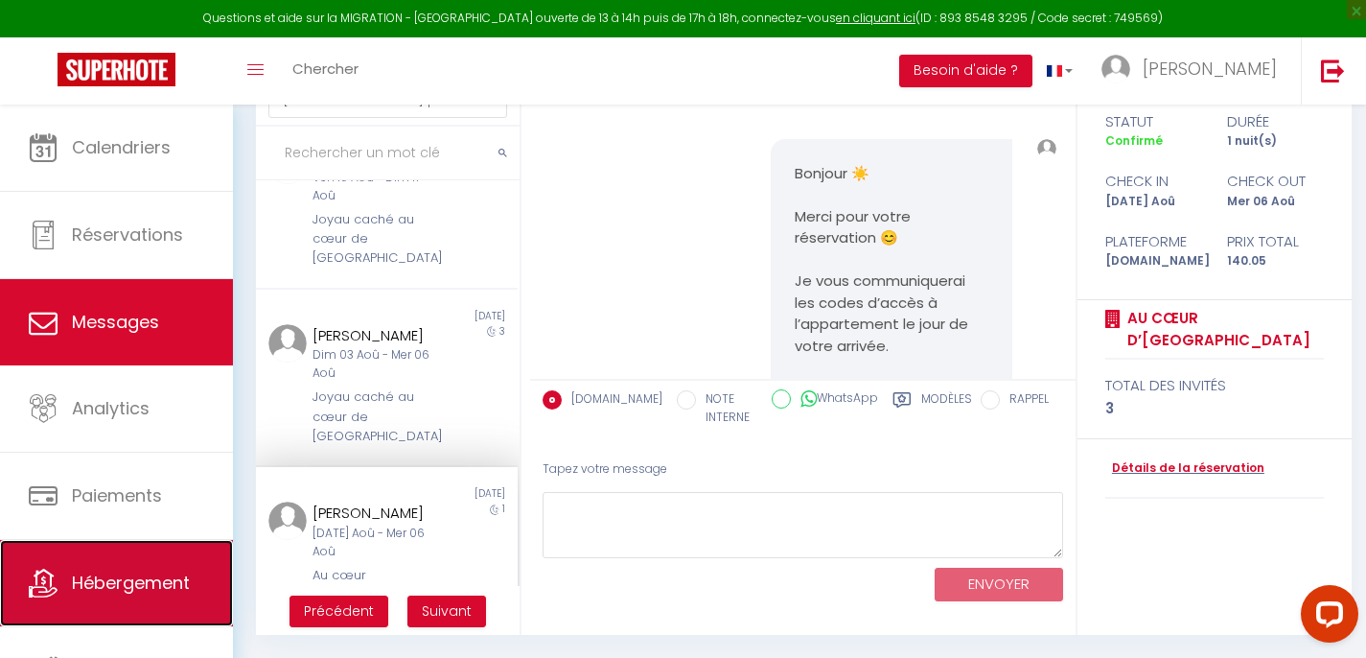
click at [126, 585] on span "Hébergement" at bounding box center [131, 582] width 118 height 24
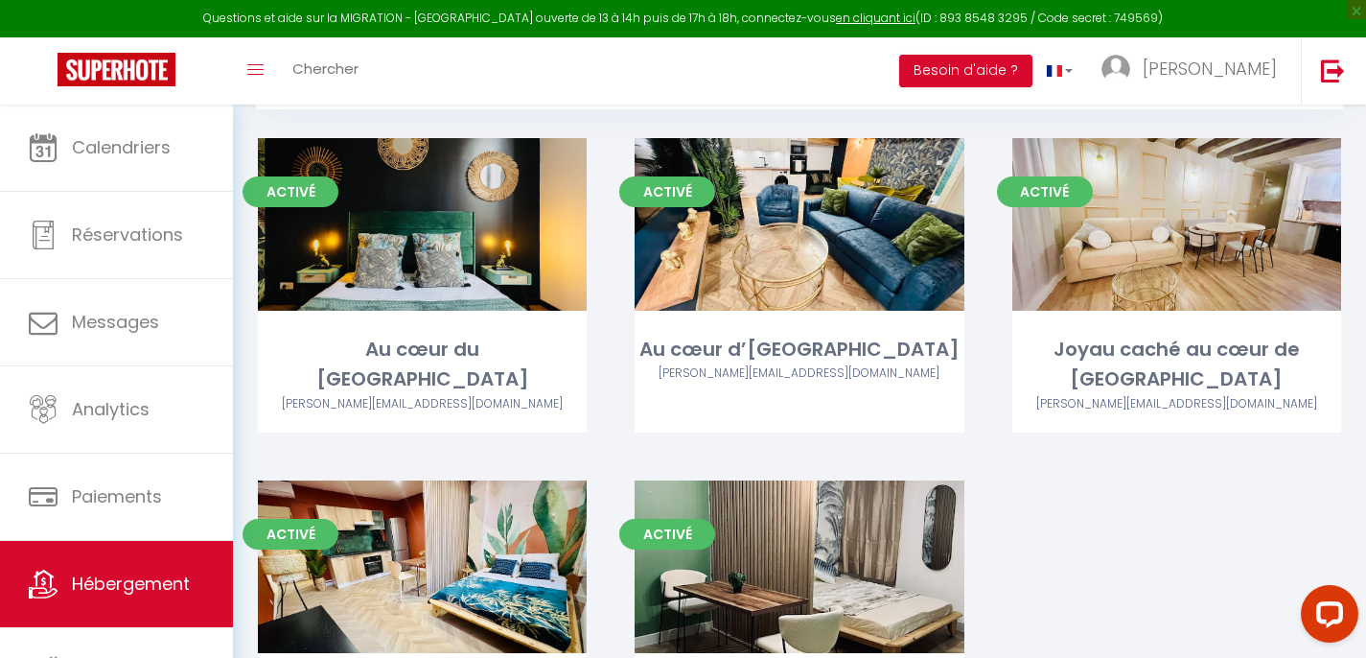
scroll to position [188, 0]
